Goal: Information Seeking & Learning: Learn about a topic

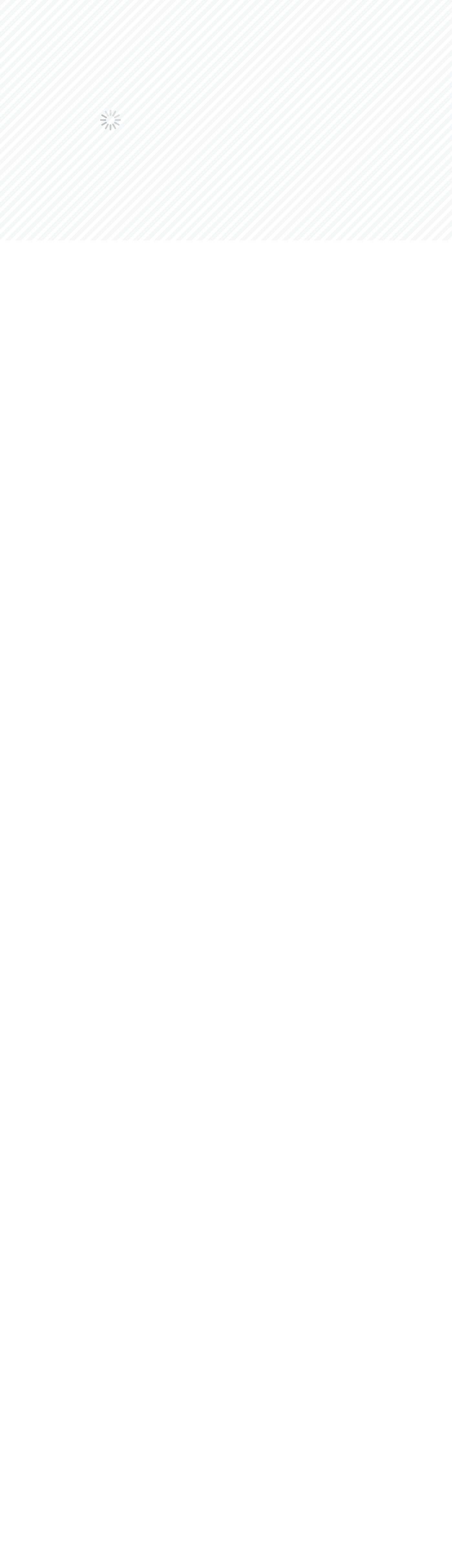
click at [111, 120] on img at bounding box center [110, 120] width 21 height 21
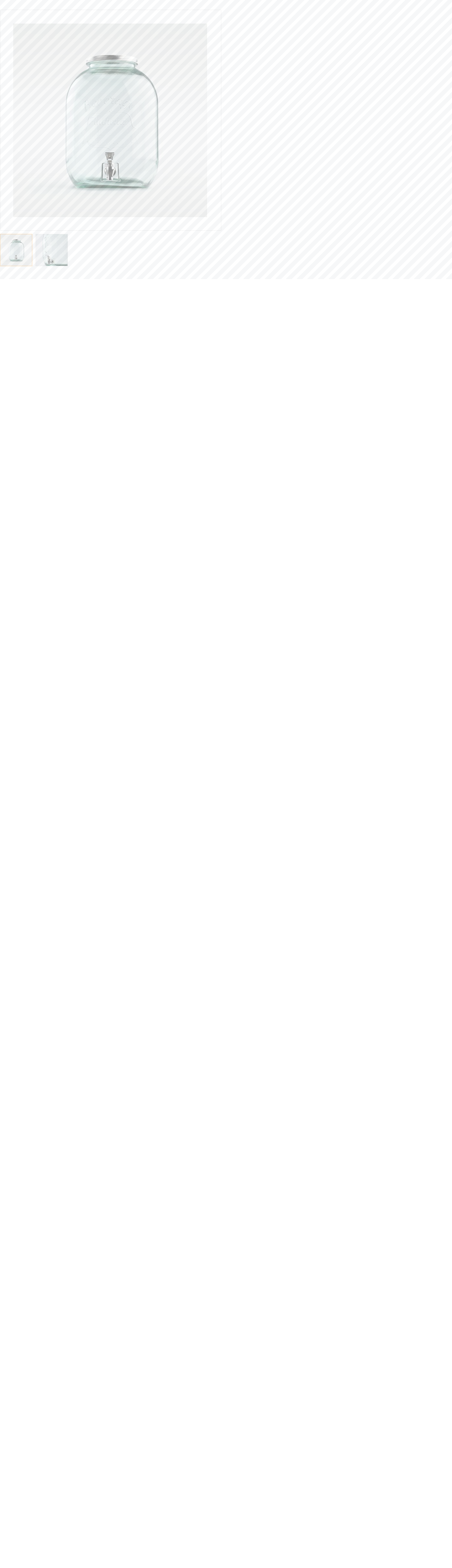
click at [1, 231] on div "juice dispenser, beverage dispenser, Spigot Juice Dispenser, drink dispenser, g…" at bounding box center [17, 250] width 35 height 39
